Goal: Transaction & Acquisition: Subscribe to service/newsletter

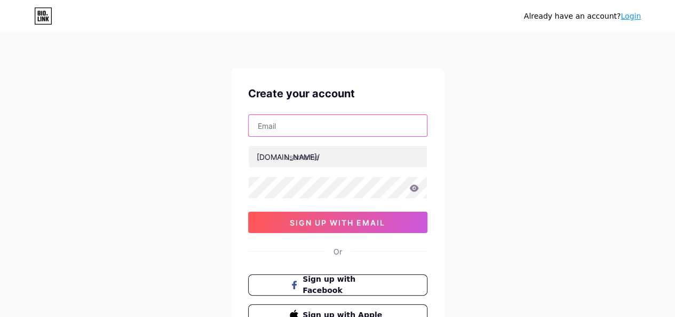
click at [310, 127] on input "text" at bounding box center [338, 125] width 178 height 21
type input "i-hydraulikasxx"
drag, startPoint x: 343, startPoint y: 129, endPoint x: 216, endPoint y: 130, distance: 127.1
click at [216, 130] on div "Already have an account? Login Create your account i-hydraulikasxx [DOMAIN_NAME…" at bounding box center [337, 204] width 675 height 408
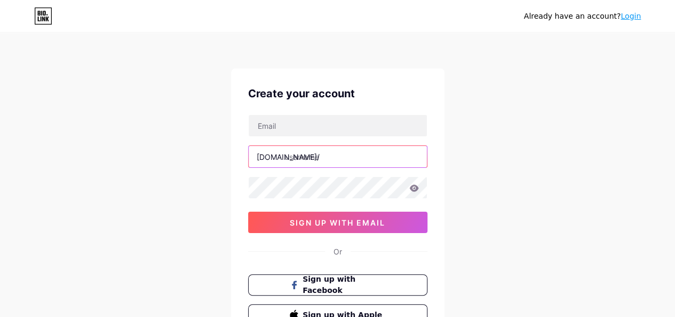
click at [321, 162] on input "text" at bounding box center [338, 156] width 178 height 21
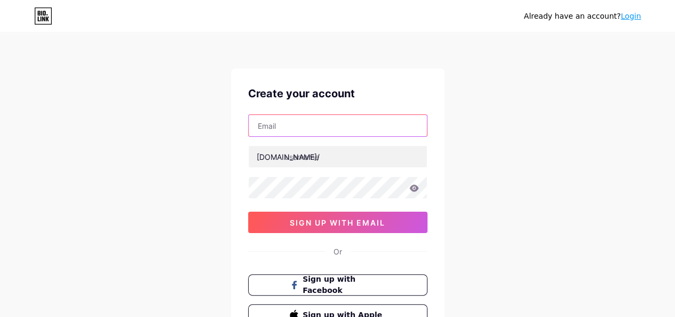
click at [303, 126] on input "text" at bounding box center [338, 125] width 178 height 21
type input "[EMAIL_ADDRESS][DOMAIN_NAME]"
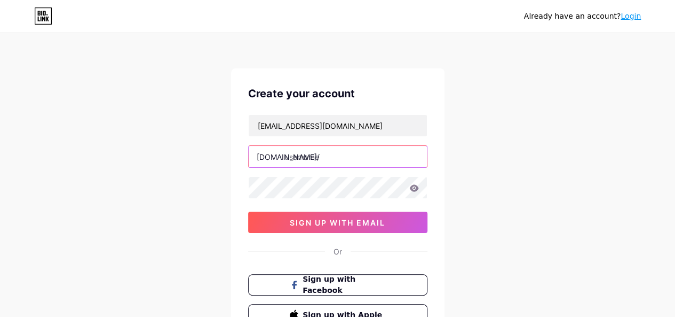
click at [341, 162] on input "text" at bounding box center [338, 156] width 178 height 21
paste input "ihydraulikasxx"
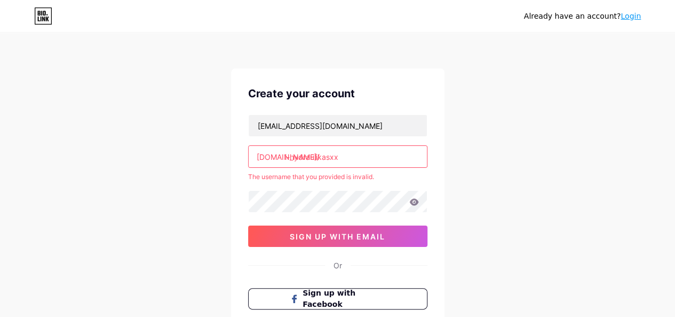
click at [290, 155] on input "i-hydraulikasxx" at bounding box center [338, 156] width 178 height 21
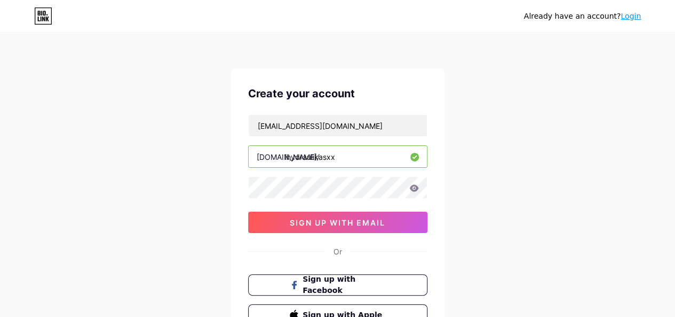
click at [317, 154] on input "ihydraulikasxx" at bounding box center [338, 156] width 178 height 21
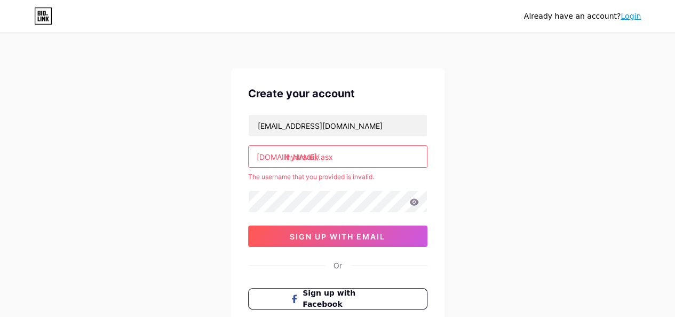
click at [320, 155] on input "ihydraulik.asx" at bounding box center [338, 156] width 178 height 21
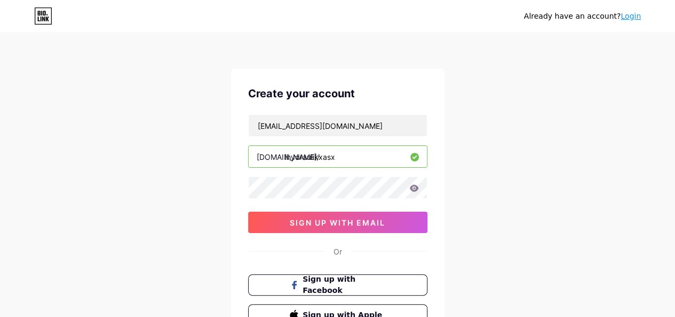
type input "ihydraulikxasx"
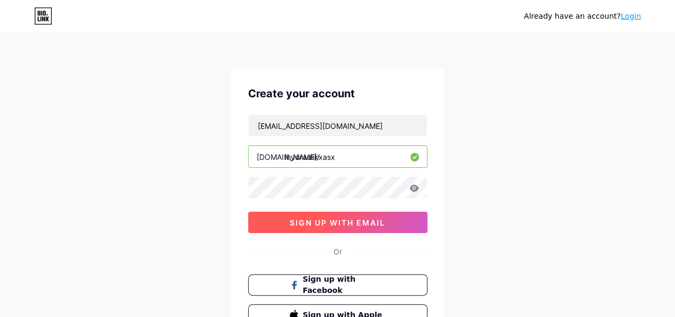
click at [361, 223] on span "sign up with email" at bounding box center [338, 222] width 96 height 9
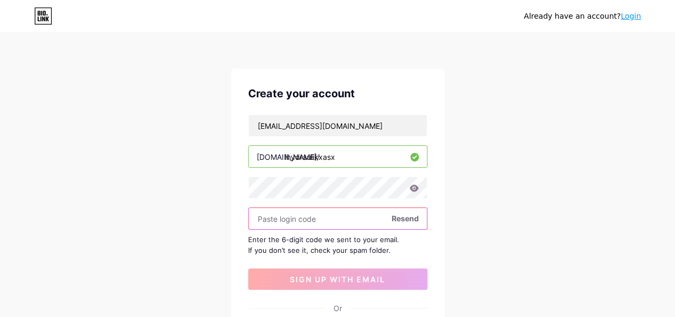
paste input "853506"
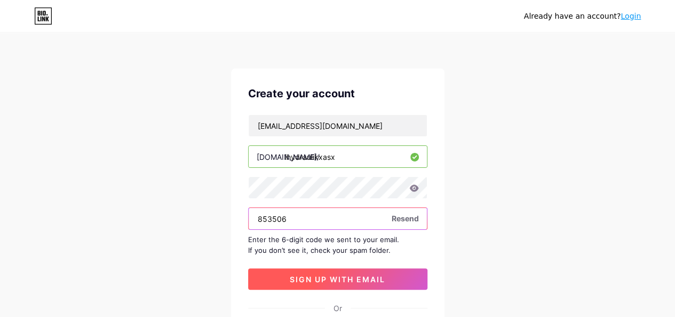
type input "853506"
click at [324, 276] on span "sign up with email" at bounding box center [338, 278] width 96 height 9
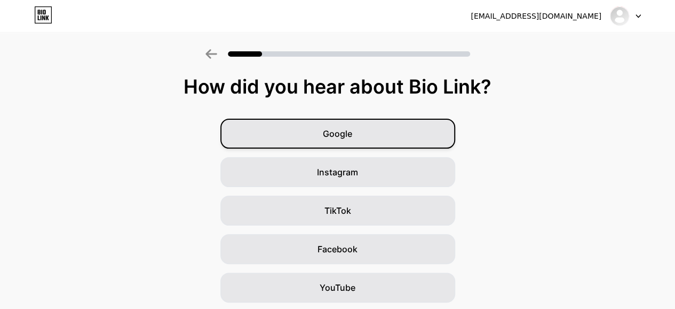
click at [380, 129] on div "Google" at bounding box center [337, 134] width 235 height 30
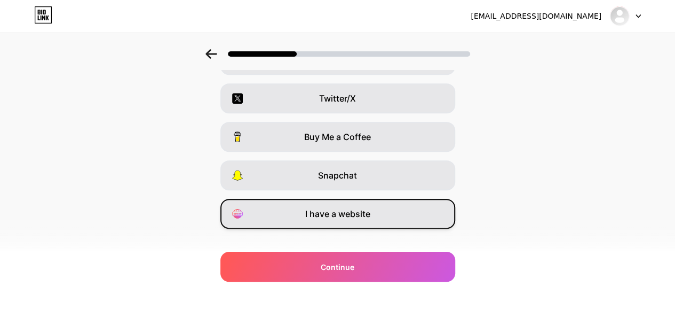
scroll to position [205, 0]
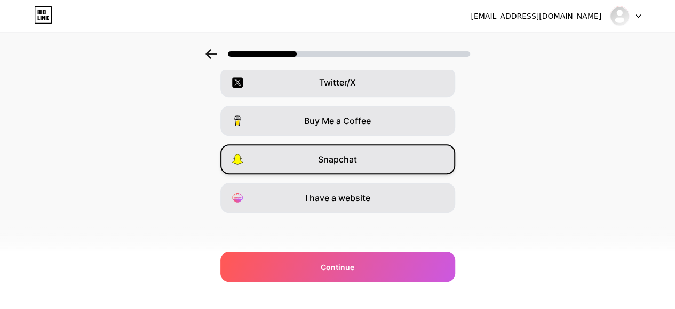
click at [367, 156] on div "Snapchat" at bounding box center [337, 159] width 235 height 30
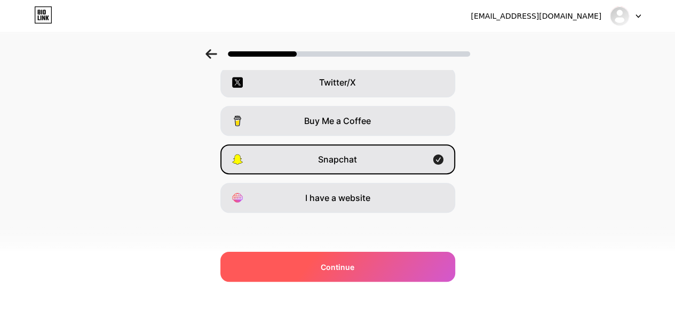
click at [366, 279] on div "Continue" at bounding box center [337, 266] width 235 height 30
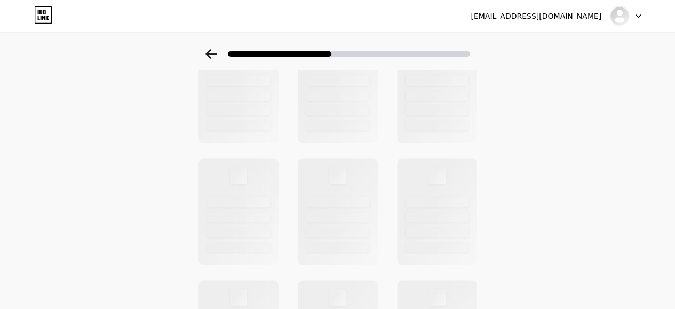
scroll to position [0, 0]
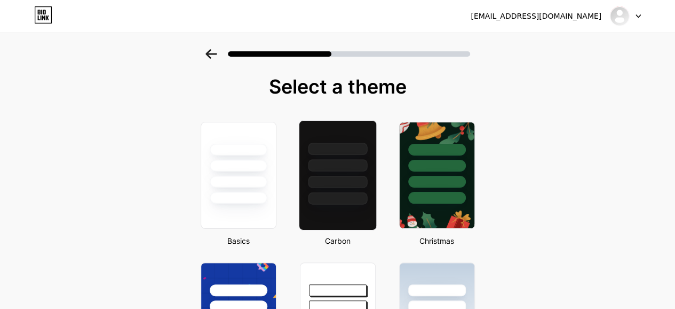
click at [331, 168] on div at bounding box center [337, 165] width 59 height 12
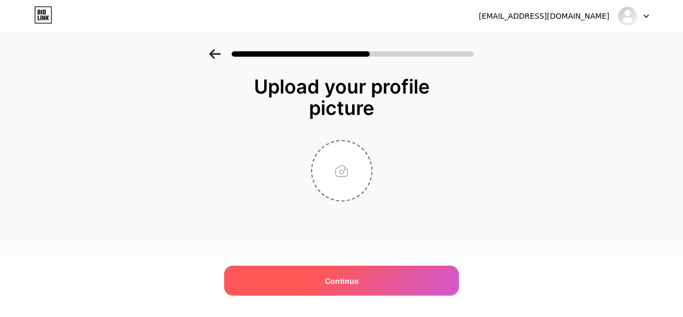
click at [370, 278] on div "Continue" at bounding box center [341, 280] width 235 height 30
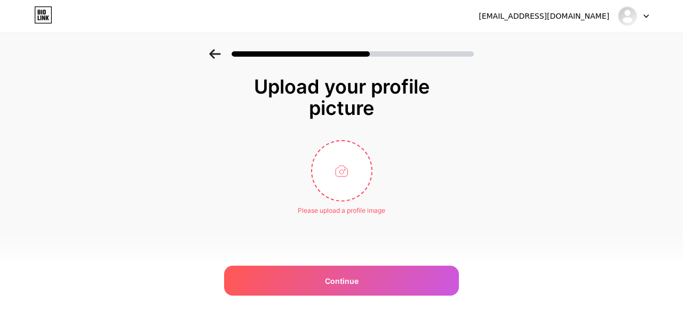
type input "C:\fakepath\d5260724-7578-46ec-818a-b964c7f19b70.png"
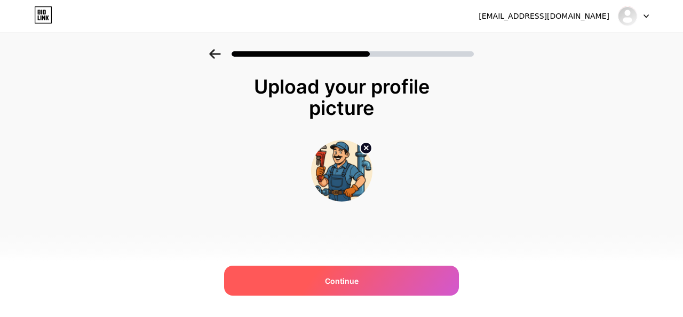
click at [328, 279] on span "Continue" at bounding box center [342, 280] width 34 height 11
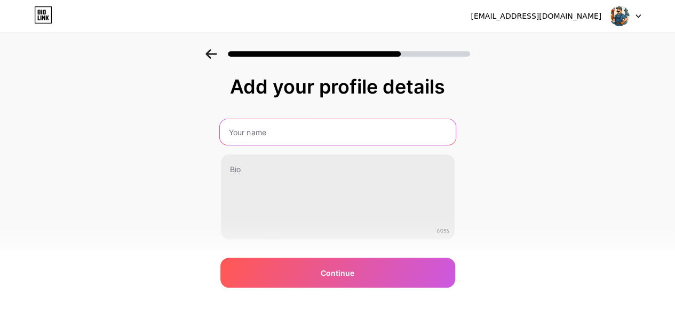
click at [366, 136] on input "text" at bounding box center [337, 132] width 236 height 26
type input "Hydraulik Wawer"
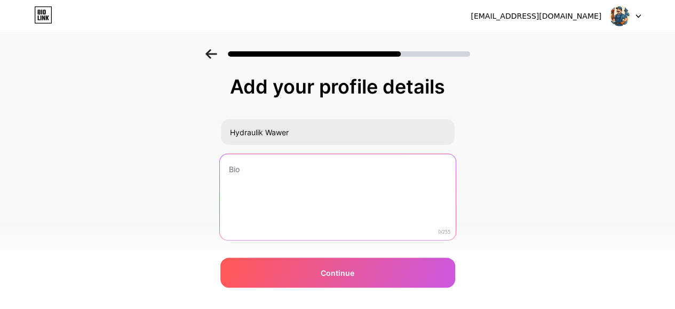
click at [292, 182] on textarea at bounding box center [337, 197] width 236 height 87
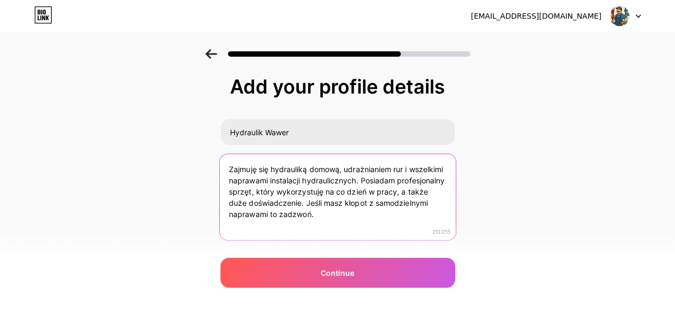
click at [390, 204] on textarea "Zajmuję się hydrauliką domową, udrażnianiem rur i wszelkimi naprawami instalacj…" at bounding box center [337, 197] width 236 height 87
click at [274, 213] on textarea "Zajmuję się hydrauliką domową, udrażnianiem rur i wszelkimi naprawami instalacj…" at bounding box center [337, 197] width 236 height 87
click at [417, 198] on textarea "Zajmuję się hydrauliką domową, udrażnianiem rur i wszelkimi naprawami instalacj…" at bounding box center [337, 197] width 236 height 87
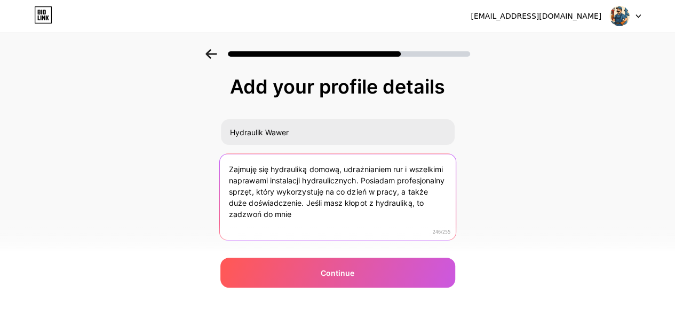
click at [358, 218] on textarea "Zajmuję się hydrauliką domową, udrażnianiem rur i wszelkimi naprawami instalacj…" at bounding box center [337, 197] width 236 height 87
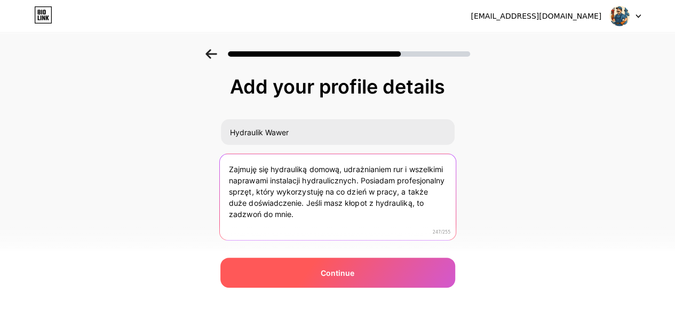
type textarea "Zajmuję się hydrauliką domową, udrażnianiem rur i wszelkimi naprawami instalacj…"
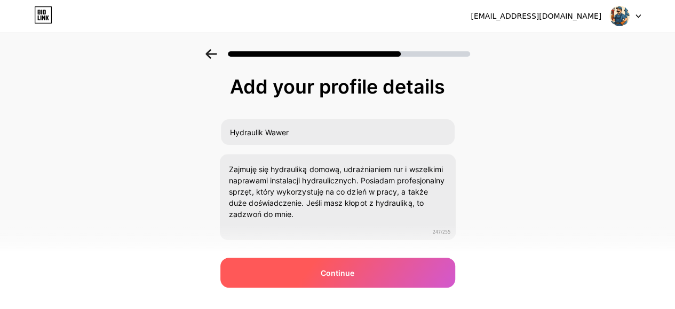
click at [378, 265] on div "Continue" at bounding box center [337, 272] width 235 height 30
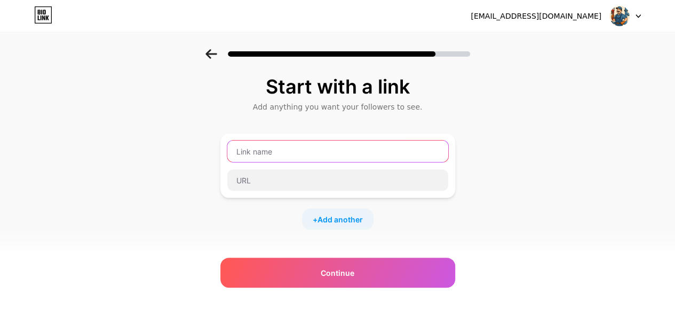
click at [280, 151] on input "text" at bounding box center [337, 150] width 221 height 21
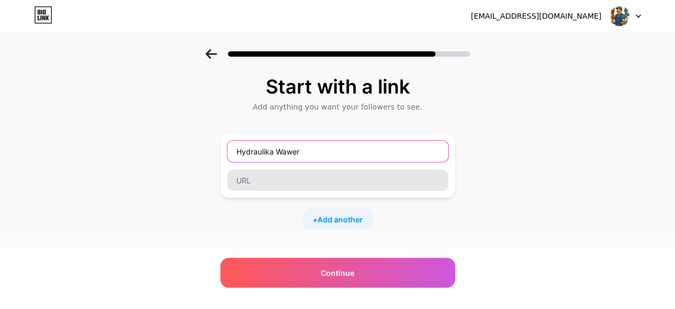
type input "Hydraulika Wawer"
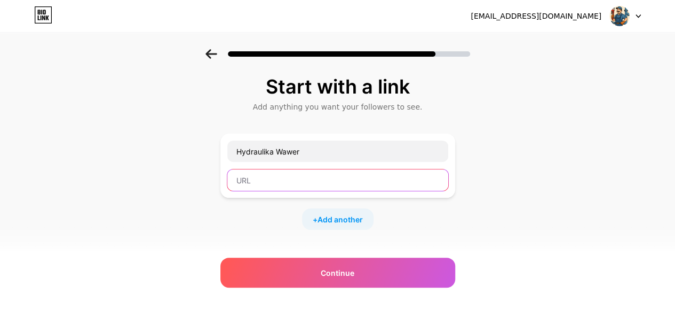
click at [322, 185] on input "text" at bounding box center [337, 179] width 221 height 21
paste input "https://wawer.um.warszawa.pl/-/inwestycje-wodno-kanalizacyjne-w-wawrze"
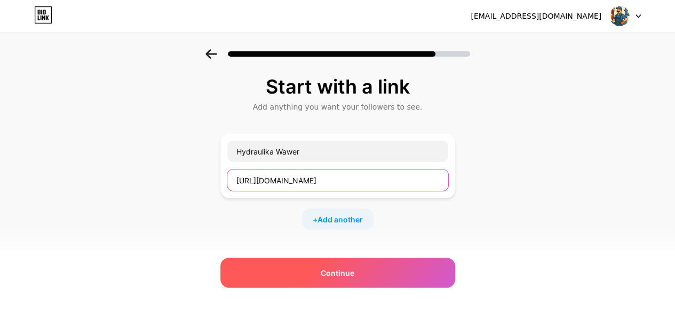
type input "https://wawer.um.warszawa.pl/-/inwestycje-wodno-kanalizacyjne-w-wawrze"
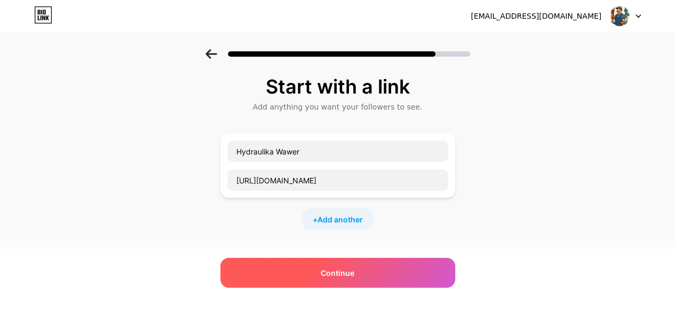
click at [339, 272] on span "Continue" at bounding box center [338, 272] width 34 height 11
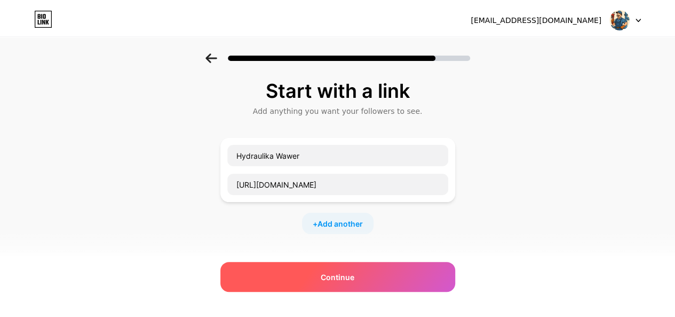
scroll to position [0, 0]
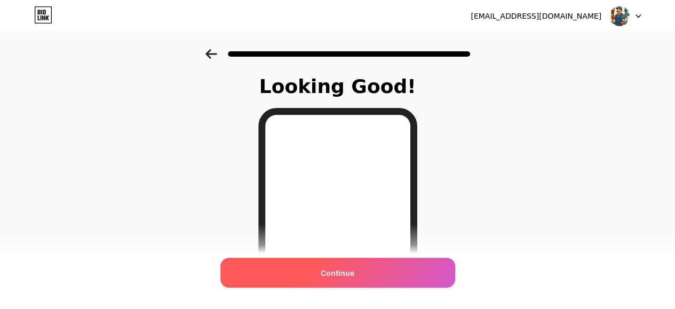
click at [359, 273] on div "Continue" at bounding box center [337, 272] width 235 height 30
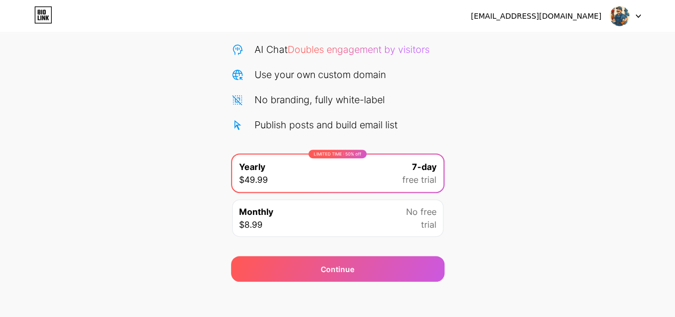
scroll to position [112, 0]
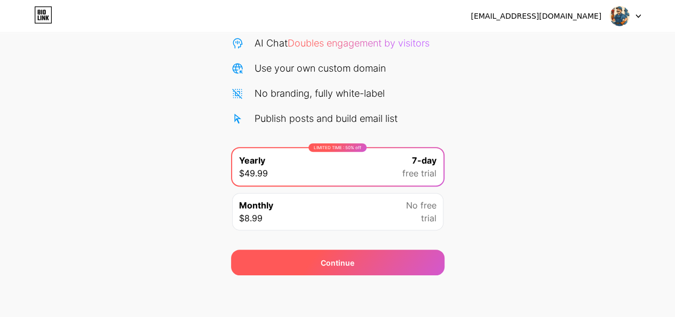
click at [330, 271] on div "Continue" at bounding box center [338, 262] width 214 height 26
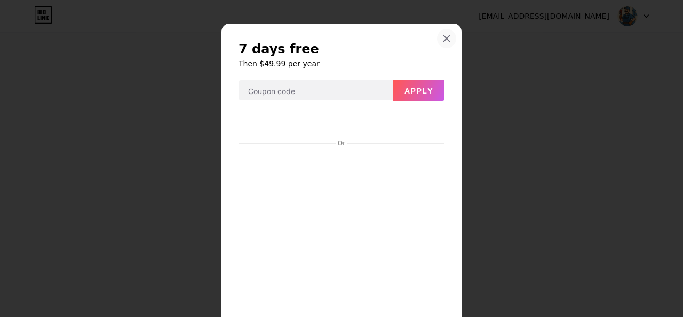
click at [443, 40] on icon at bounding box center [447, 38] width 9 height 9
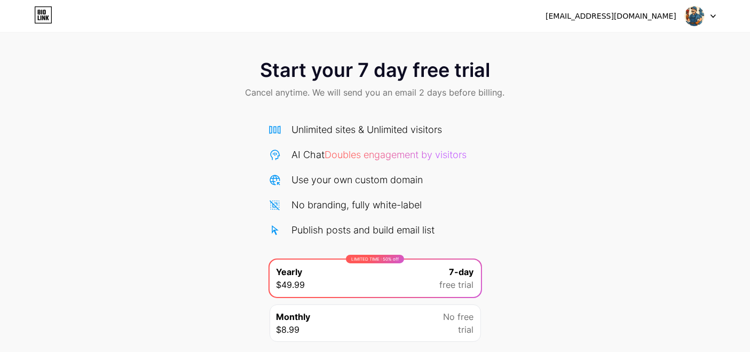
scroll to position [0, 0]
click at [41, 11] on icon at bounding box center [41, 12] width 1 height 5
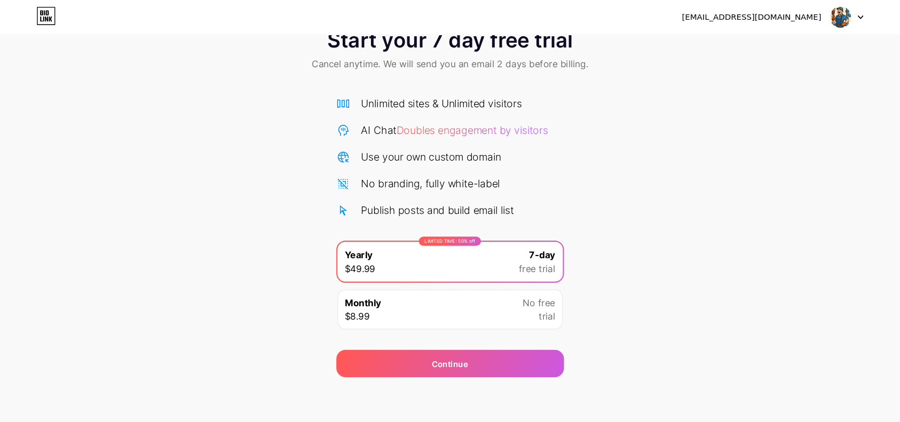
scroll to position [7, 0]
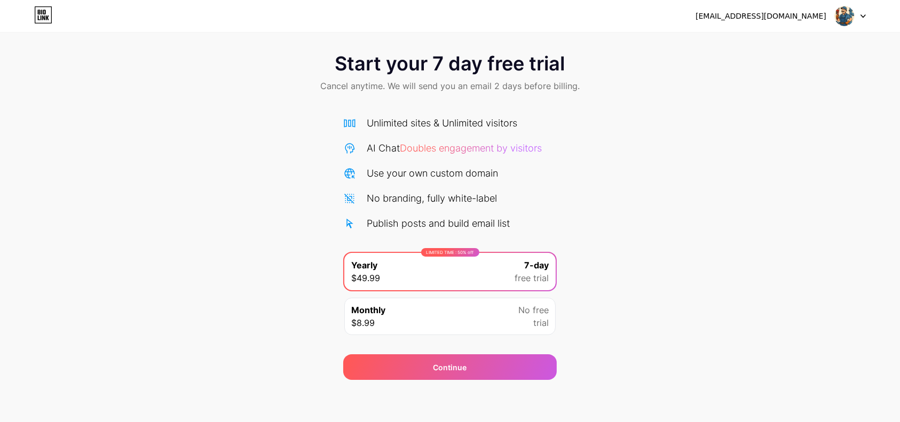
click at [523, 316] on div "No free trial" at bounding box center [533, 317] width 30 height 26
click at [491, 271] on div "LIMITED TIME : 50% off Yearly $49.99 7-day free trial" at bounding box center [449, 271] width 211 height 37
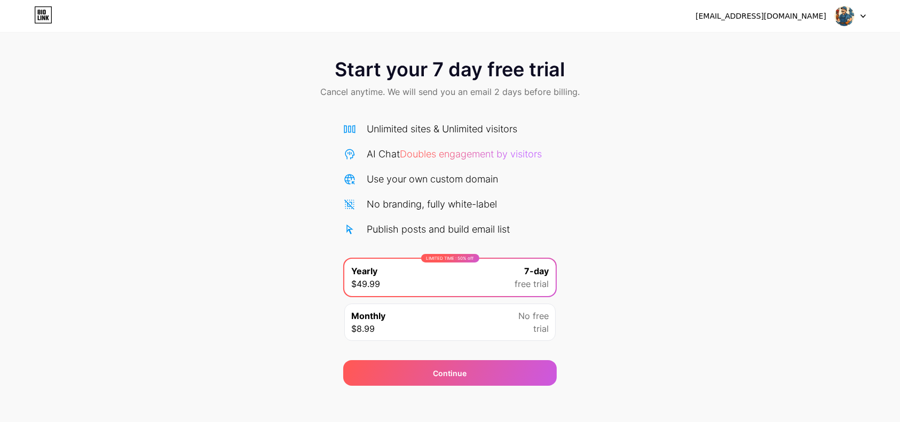
scroll to position [0, 0]
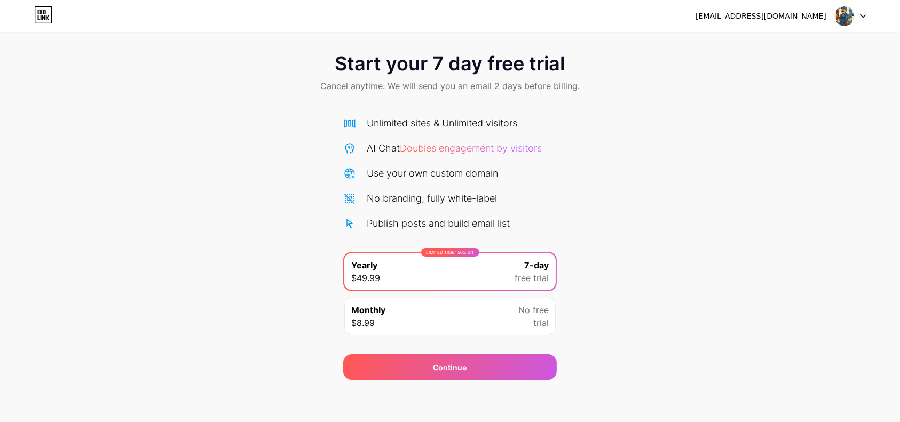
click at [371, 63] on span "Start your 7 day free trial" at bounding box center [450, 63] width 230 height 21
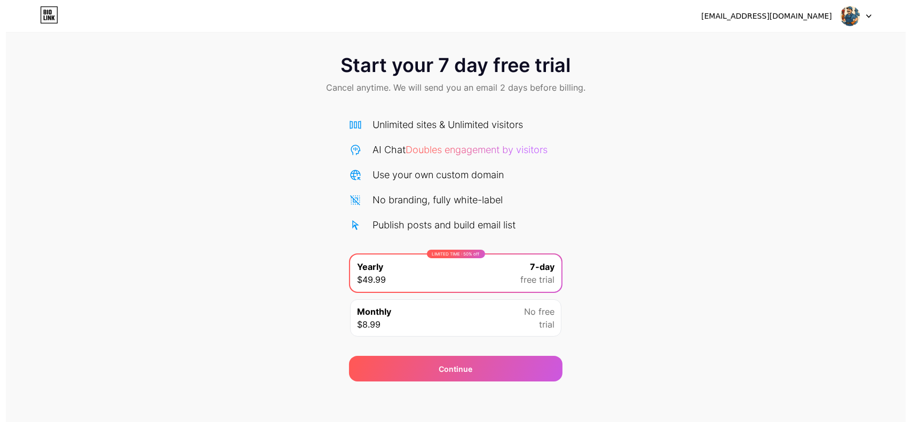
scroll to position [7, 0]
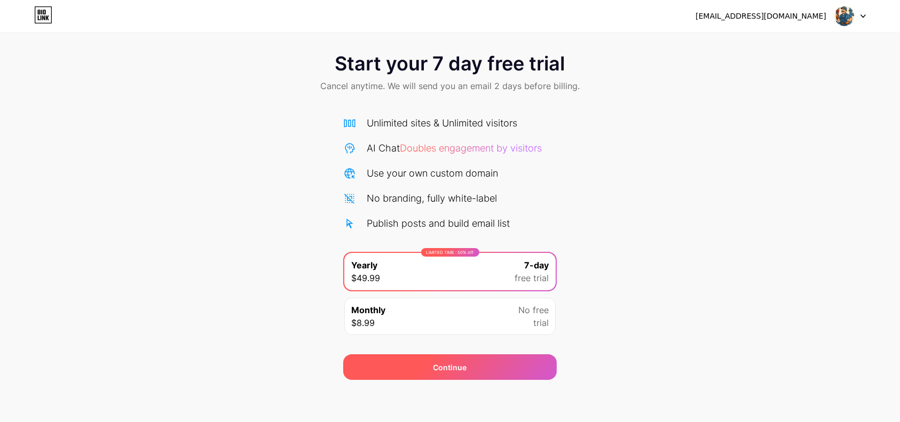
click at [447, 365] on span "Continue" at bounding box center [450, 367] width 34 height 11
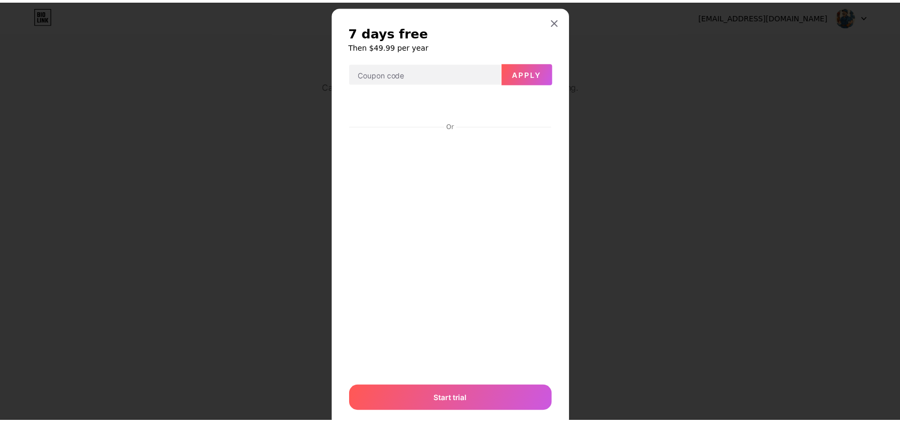
scroll to position [0, 0]
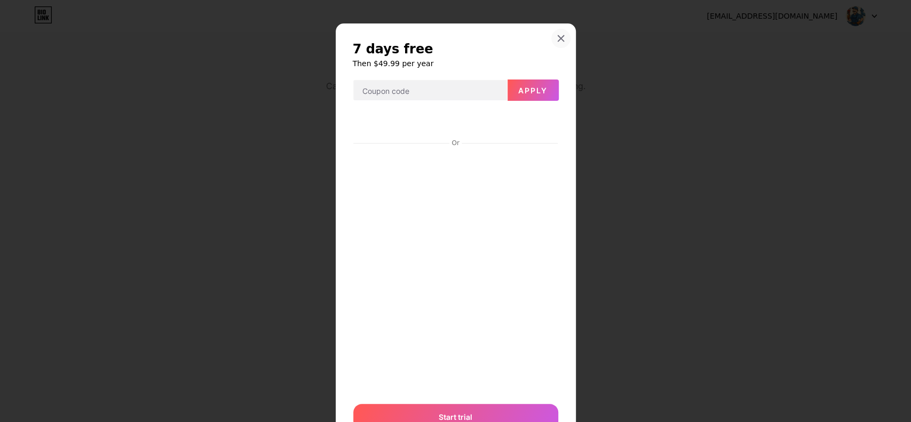
click at [558, 39] on icon at bounding box center [561, 39] width 6 height 6
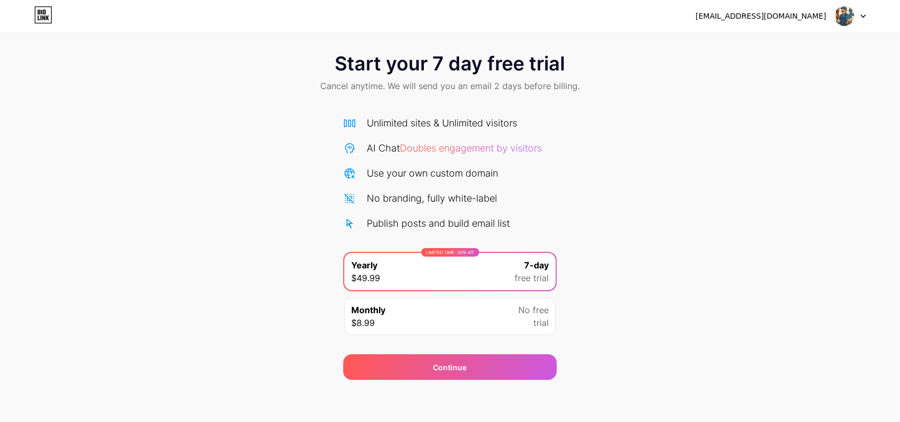
click at [456, 329] on div "Monthly $8.99 No free trial" at bounding box center [449, 316] width 211 height 37
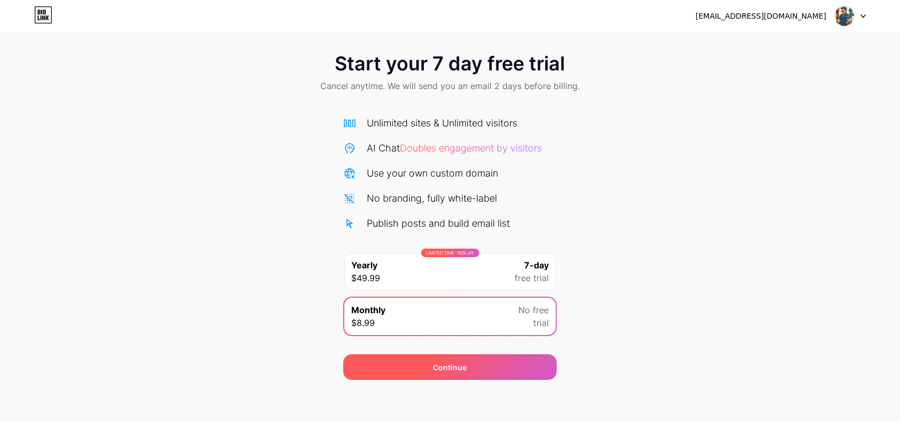
click at [444, 366] on span "Continue" at bounding box center [450, 367] width 34 height 11
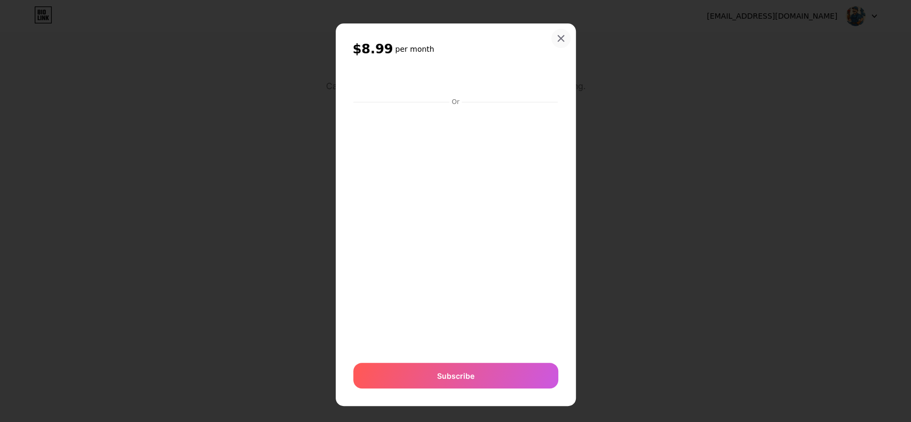
click at [555, 44] on div at bounding box center [560, 38] width 19 height 19
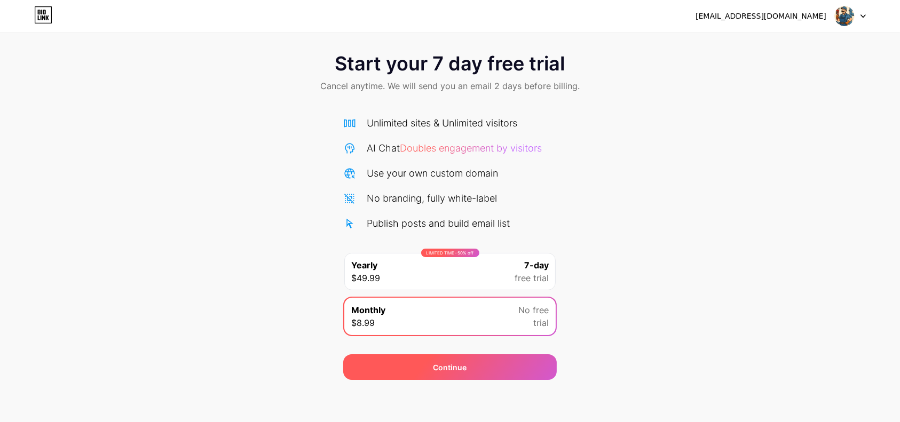
click at [458, 373] on div "Continue" at bounding box center [450, 367] width 214 height 26
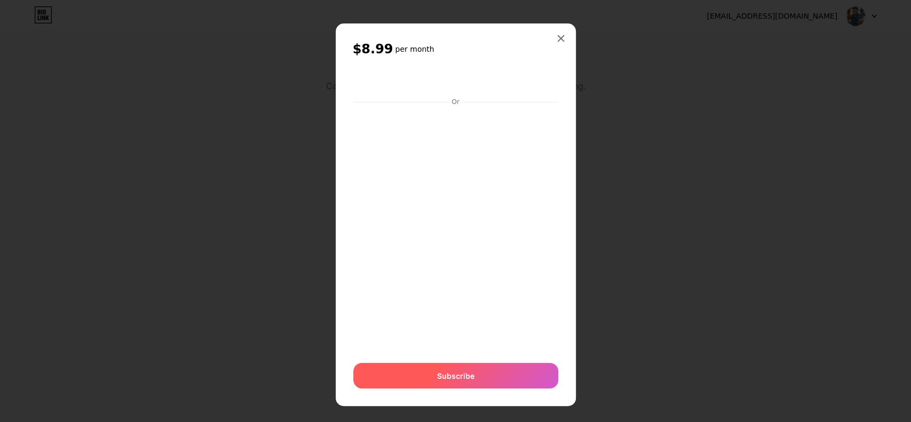
click at [443, 382] on div "Subscribe" at bounding box center [455, 376] width 205 height 26
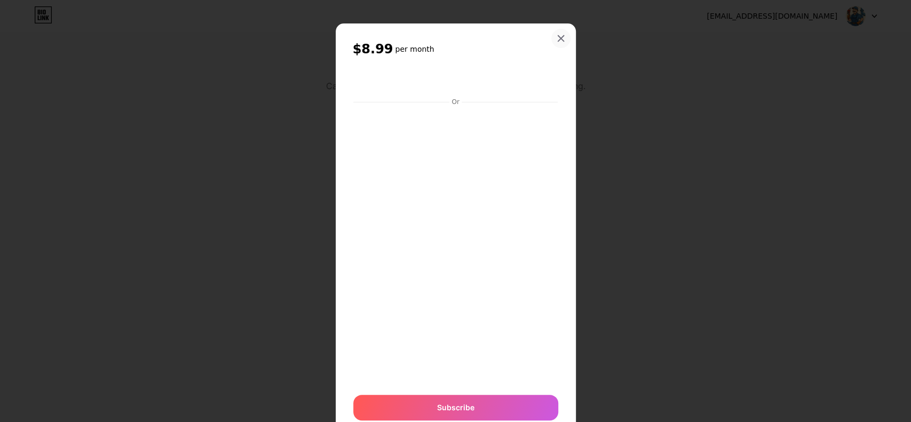
click at [562, 34] on div at bounding box center [560, 38] width 19 height 19
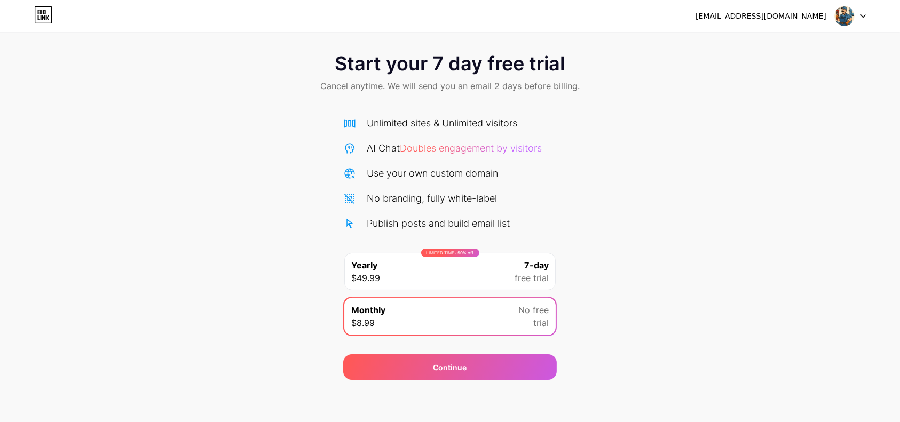
click at [866, 16] on div "[EMAIL_ADDRESS][DOMAIN_NAME] Logout" at bounding box center [450, 15] width 900 height 19
click at [858, 14] on div at bounding box center [850, 15] width 31 height 19
click at [769, 41] on li "Logout" at bounding box center [799, 43] width 132 height 29
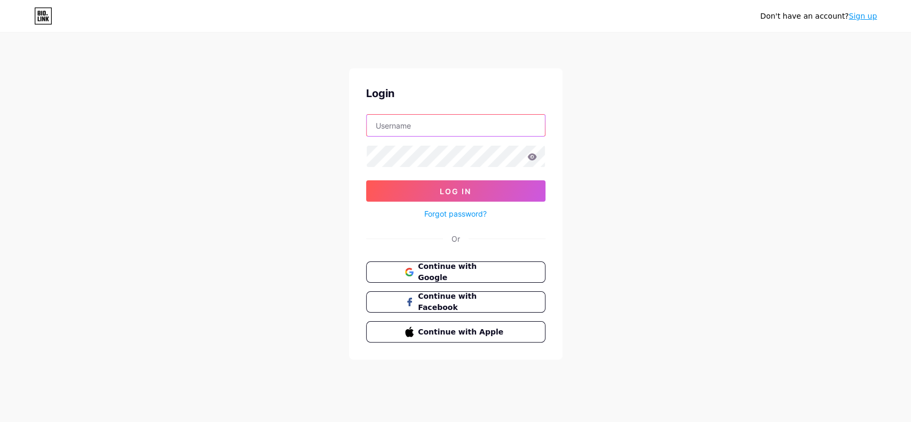
type input "[EMAIL_ADDRESS][DOMAIN_NAME]"
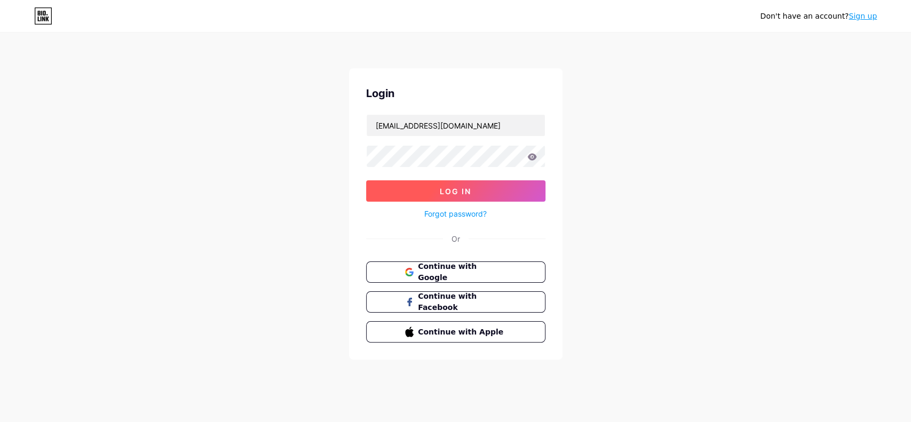
click at [426, 193] on button "Log In" at bounding box center [455, 190] width 179 height 21
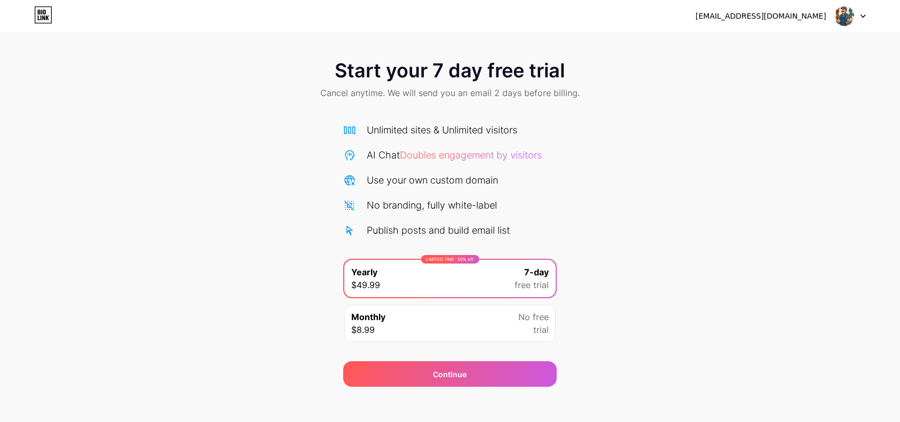
click at [404, 65] on span "Start your 7 day free trial" at bounding box center [450, 70] width 230 height 21
click at [451, 76] on span "Start your 7 day free trial" at bounding box center [450, 70] width 230 height 21
drag, startPoint x: 473, startPoint y: 71, endPoint x: 497, endPoint y: 70, distance: 23.5
click at [474, 71] on span "Start your 7 day free trial" at bounding box center [450, 70] width 230 height 21
click at [497, 70] on span "Start your 7 day free trial" at bounding box center [450, 70] width 230 height 21
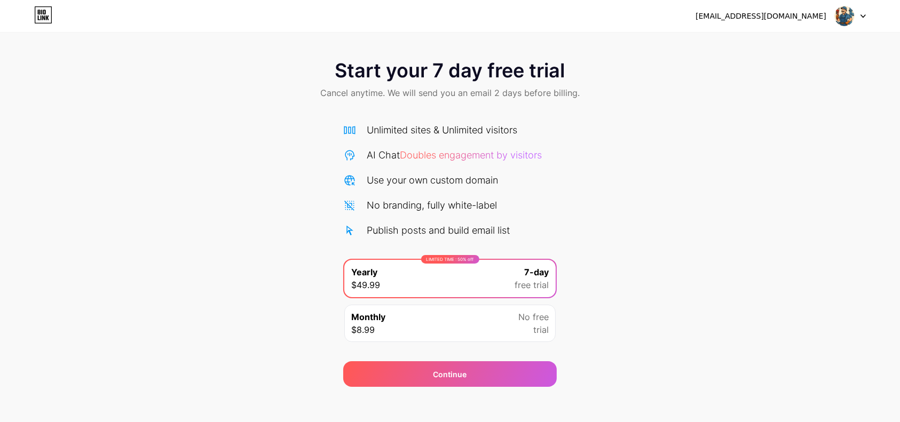
click at [512, 81] on span "Start your 7 day free trial" at bounding box center [450, 70] width 230 height 21
drag, startPoint x: 504, startPoint y: 88, endPoint x: 492, endPoint y: 92, distance: 13.2
click at [501, 90] on span "Cancel anytime. We will send you an email 2 days before billing." at bounding box center [449, 92] width 259 height 13
click at [492, 92] on span "Cancel anytime. We will send you an email 2 days before billing." at bounding box center [449, 92] width 259 height 13
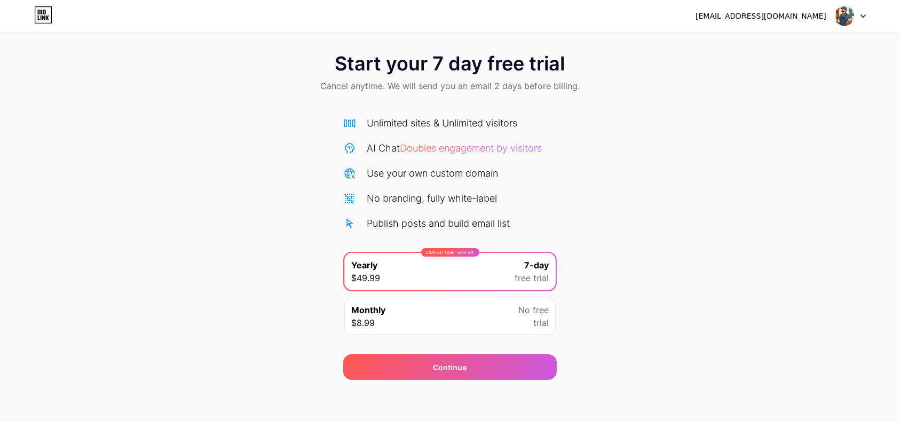
click at [398, 125] on div "Unlimited sites & Unlimited visitors" at bounding box center [442, 123] width 151 height 14
click at [335, 124] on div "Start your 7 day free trial Cancel anytime. We will send you an email 2 days be…" at bounding box center [450, 211] width 900 height 338
click at [367, 155] on div "Unlimited sites & Unlimited visitors AI Chat Doubles engagement by visitors Use…" at bounding box center [450, 173] width 214 height 115
drag, startPoint x: 366, startPoint y: 164, endPoint x: 366, endPoint y: 290, distance: 125.4
click at [366, 165] on div "Unlimited sites & Unlimited visitors AI Chat Doubles engagement by visitors Use…" at bounding box center [450, 173] width 214 height 115
